Goal: Information Seeking & Learning: Learn about a topic

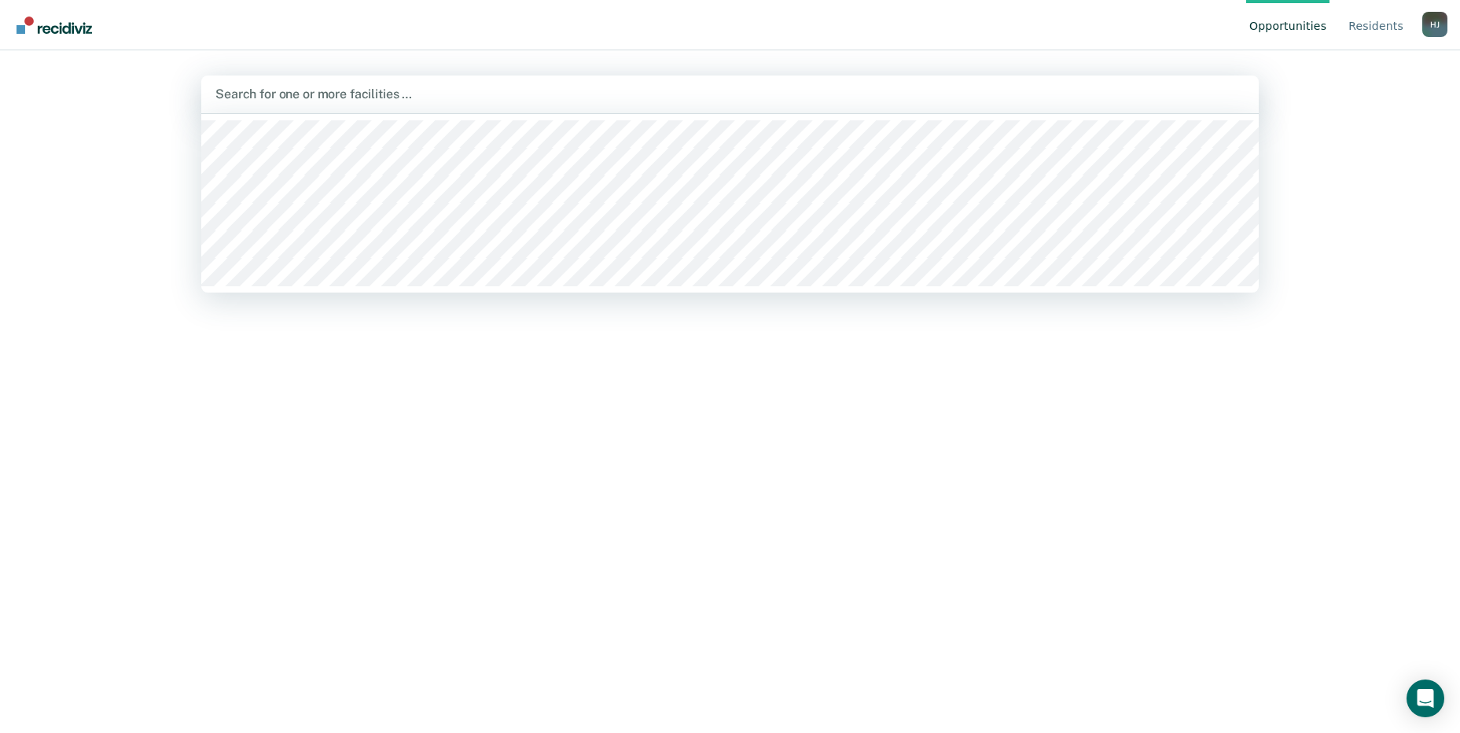
click at [451, 91] on div at bounding box center [729, 94] width 1029 height 18
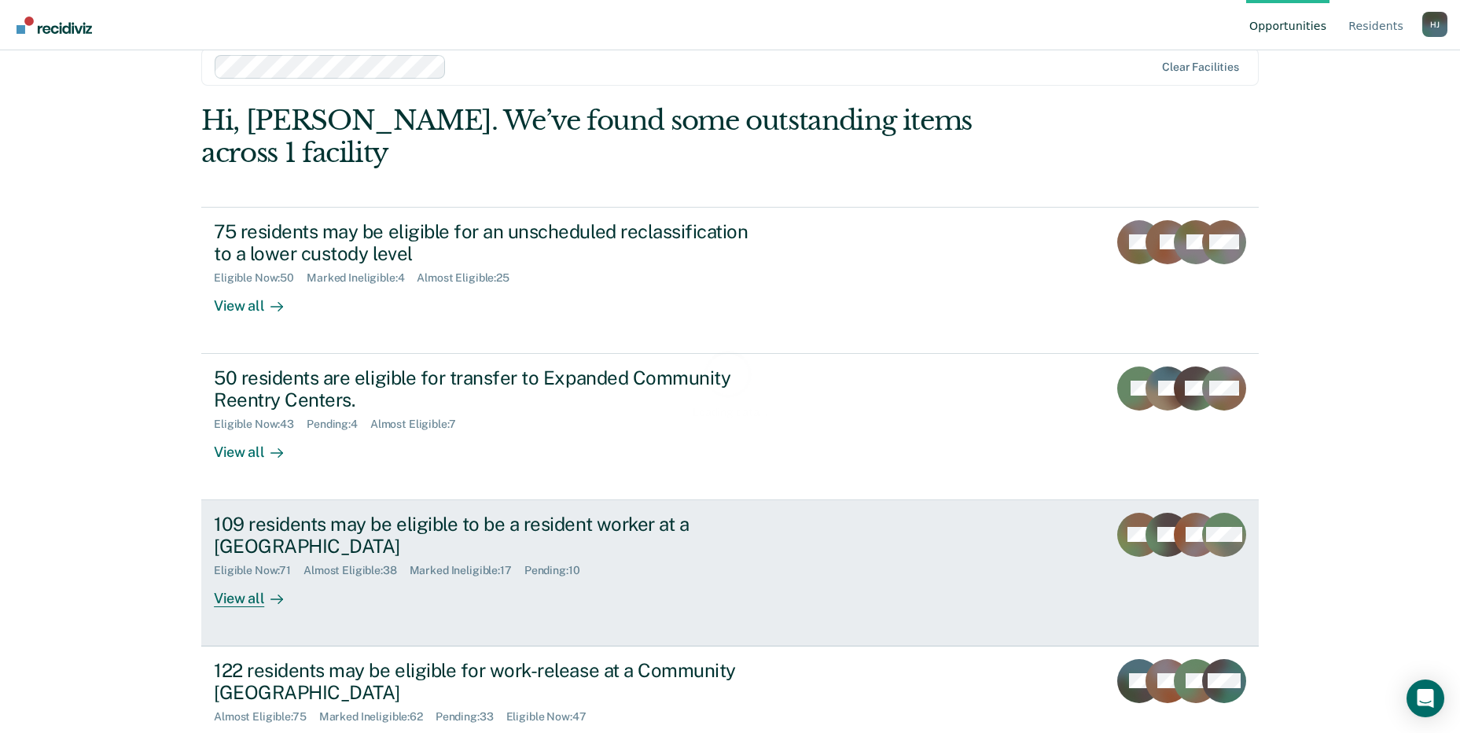
scroll to position [55, 0]
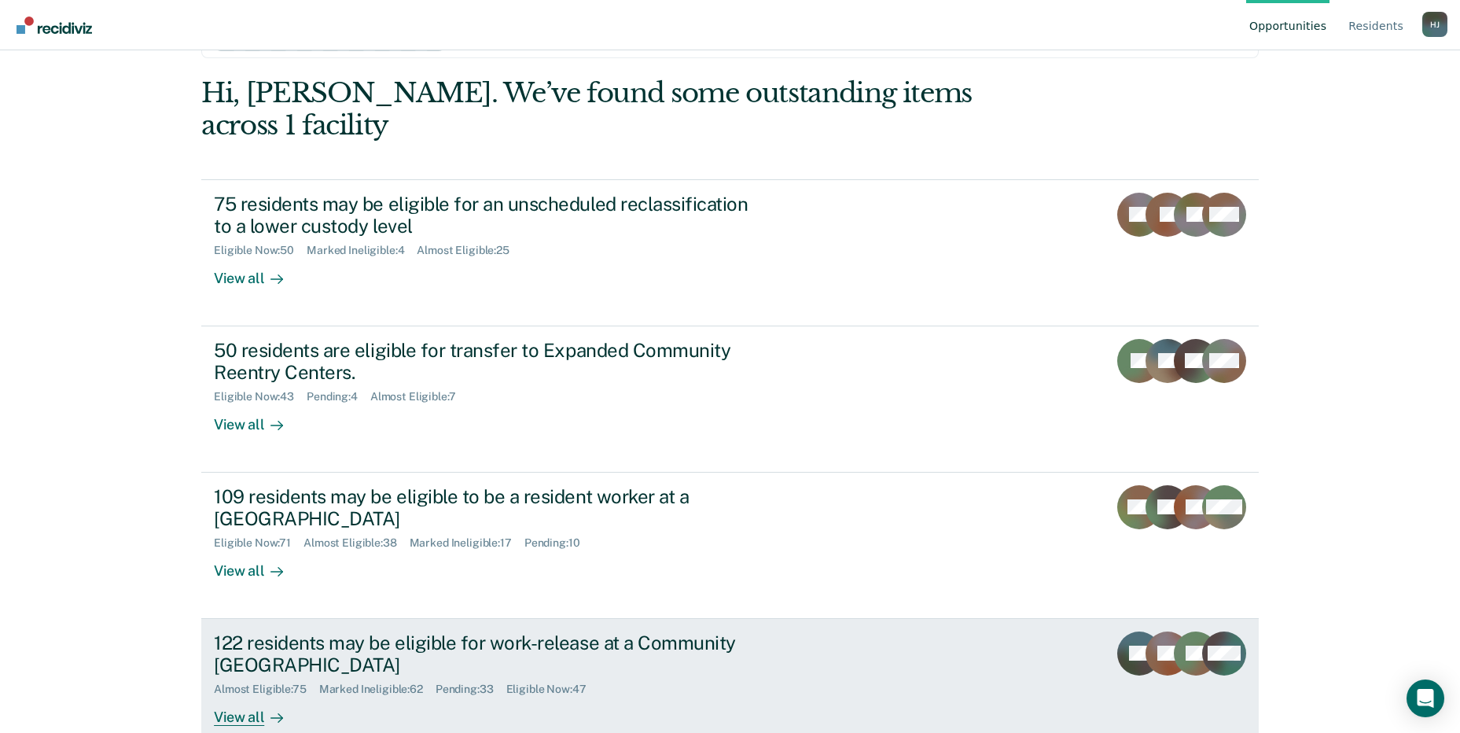
click at [302, 631] on div "122 residents may be eligible for work-release at a Community [GEOGRAPHIC_DATA]" at bounding box center [490, 654] width 552 height 46
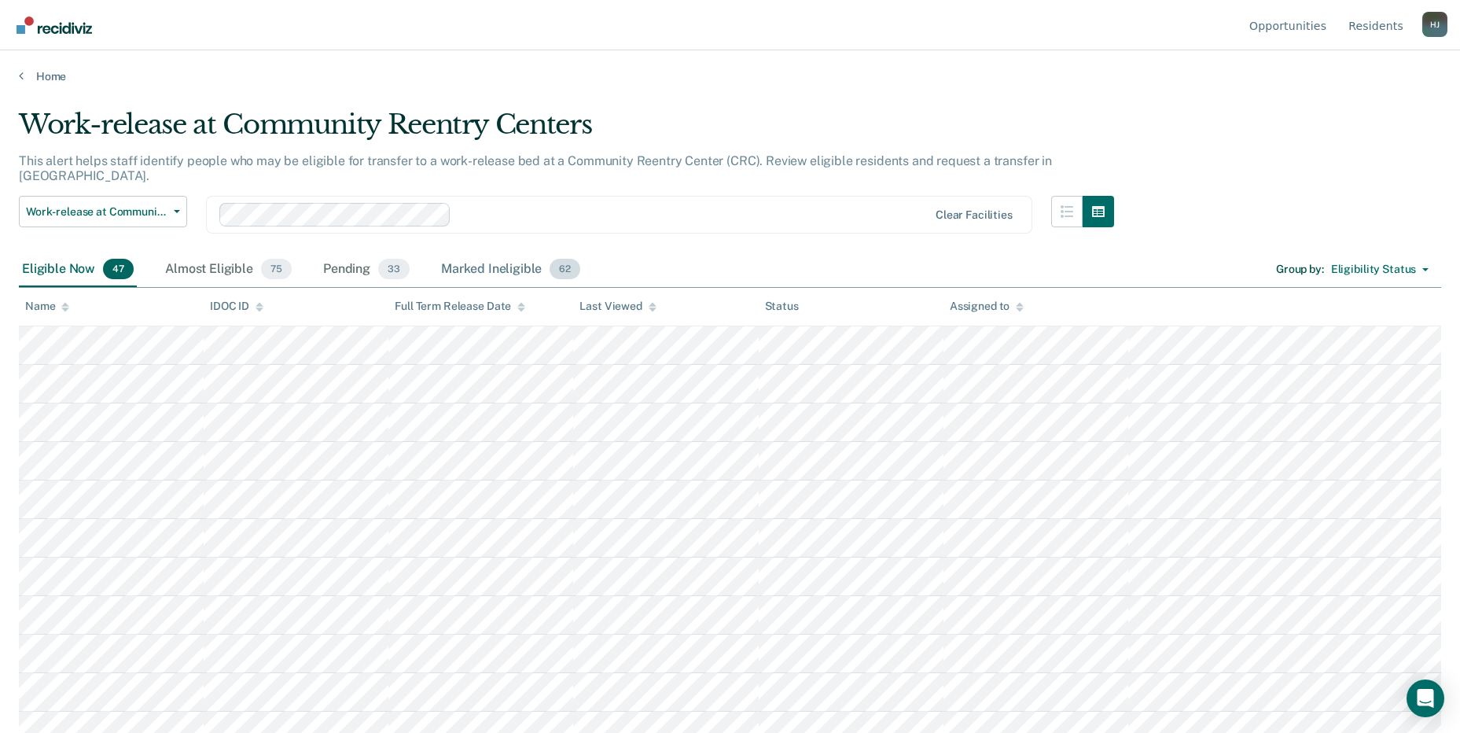
click at [465, 252] on div "Marked Ineligible 62" at bounding box center [510, 269] width 145 height 35
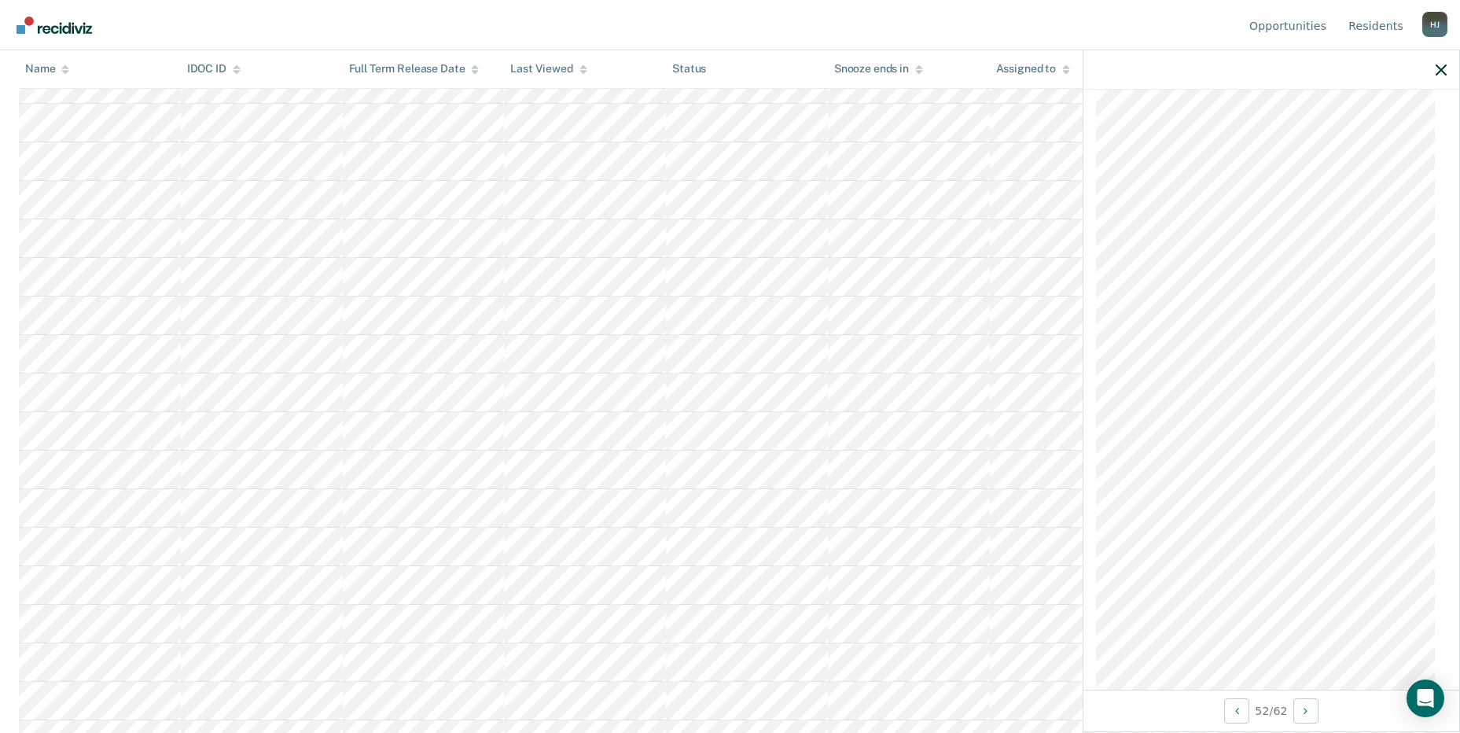
scroll to position [787, 0]
